Goal: Transaction & Acquisition: Book appointment/travel/reservation

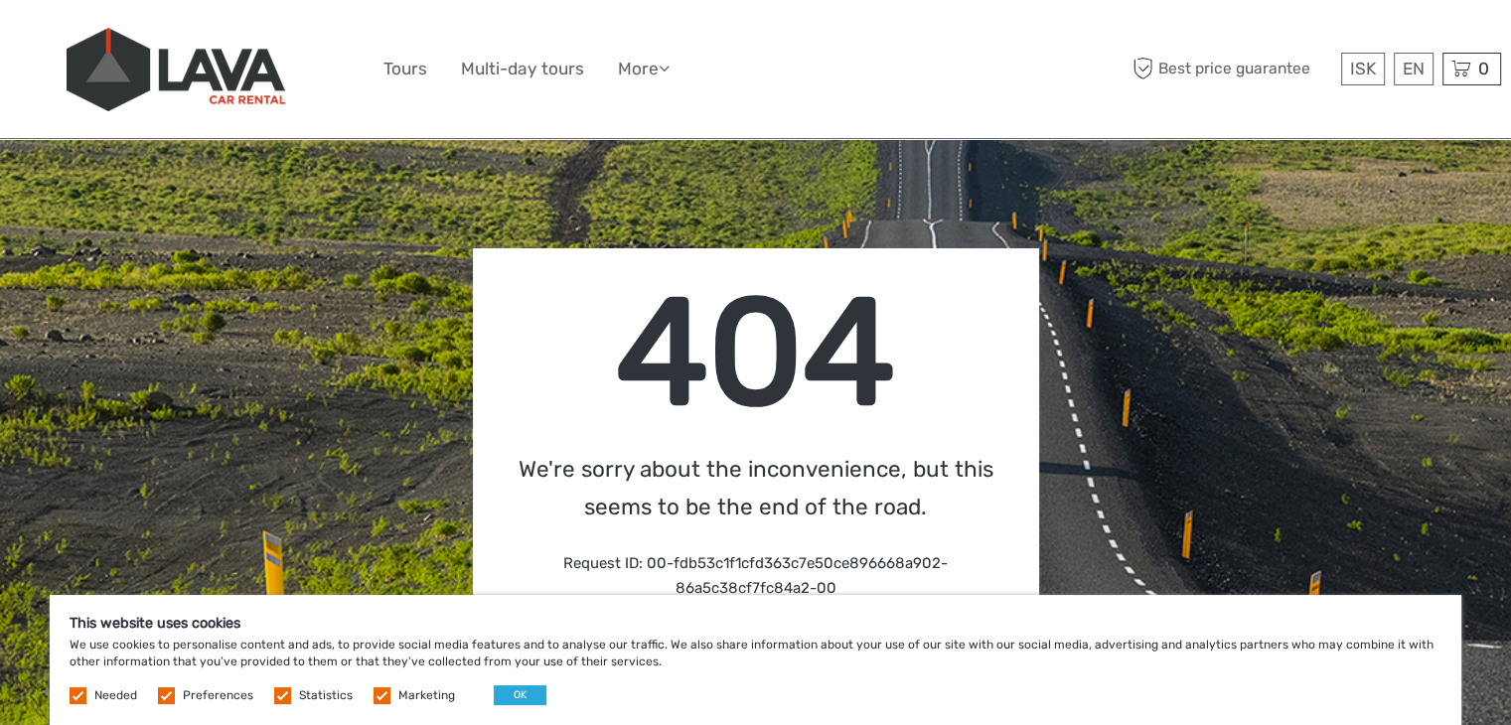
click at [256, 69] on img at bounding box center [176, 69] width 219 height 83
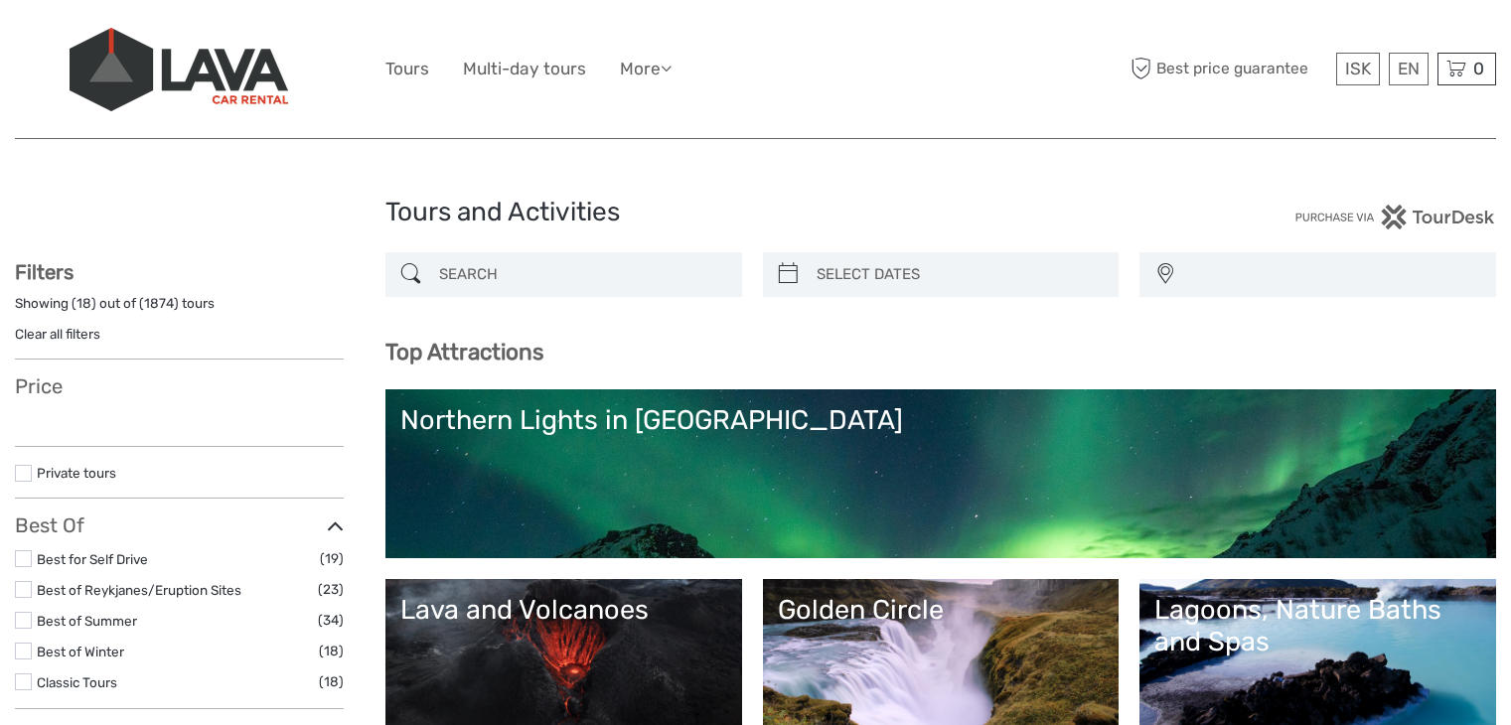
select select
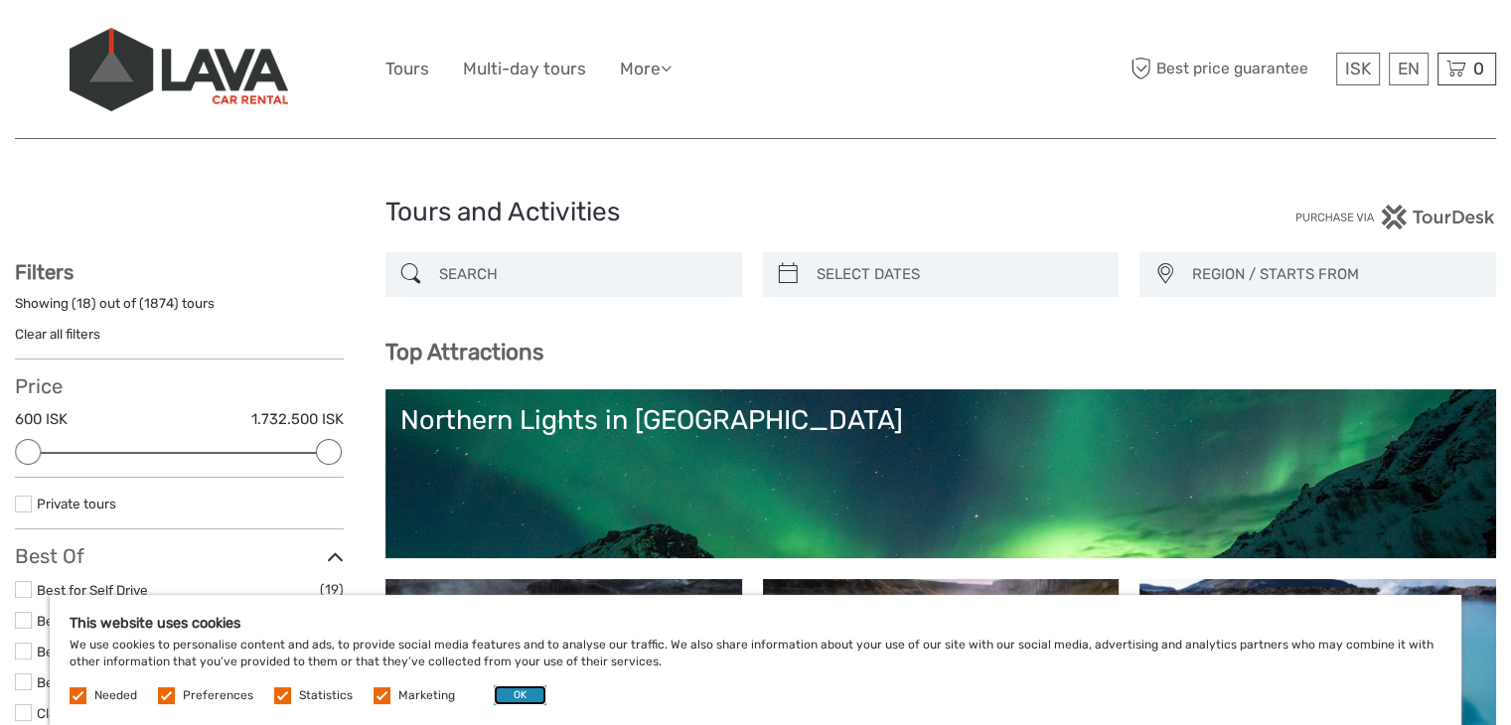
click at [508, 698] on button "OK" at bounding box center [520, 695] width 53 height 20
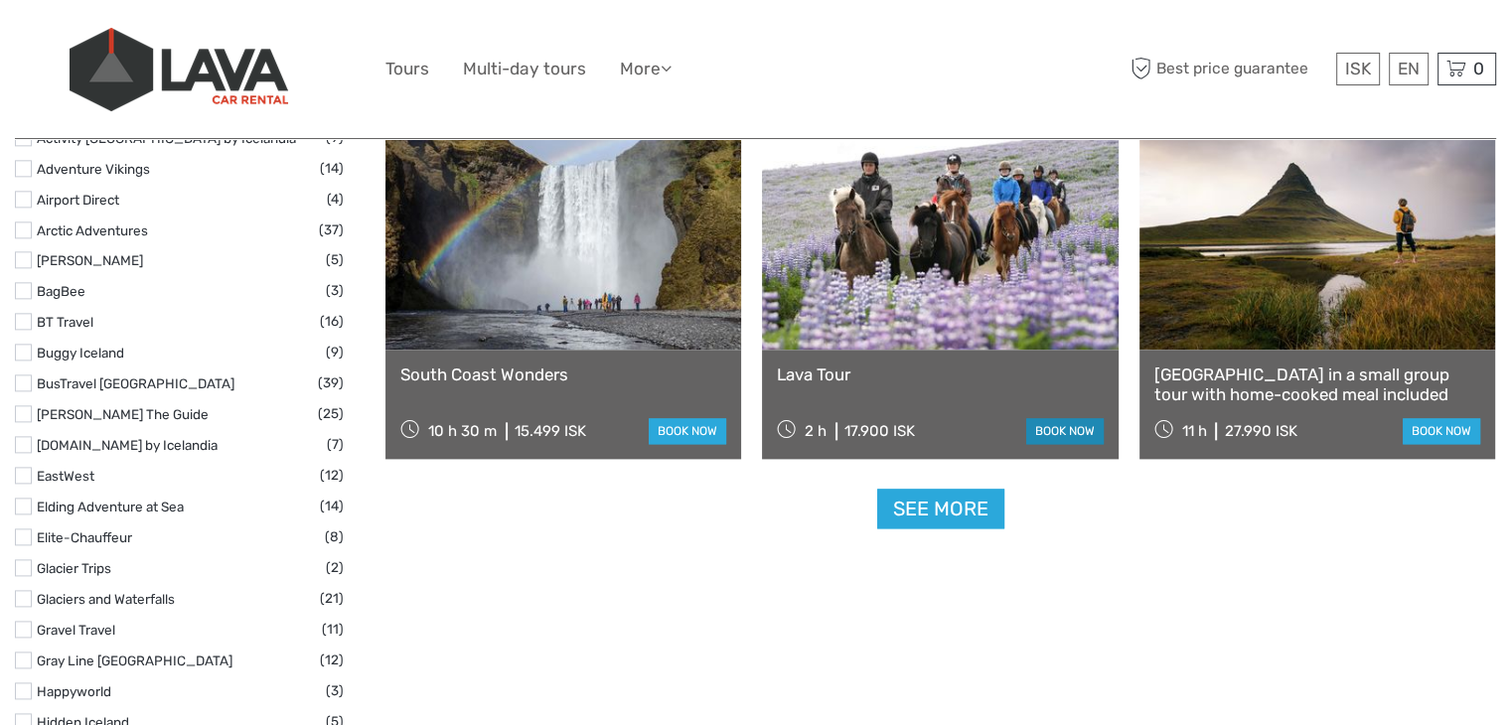
scroll to position [2682, 0]
